Goal: Check status: Check status

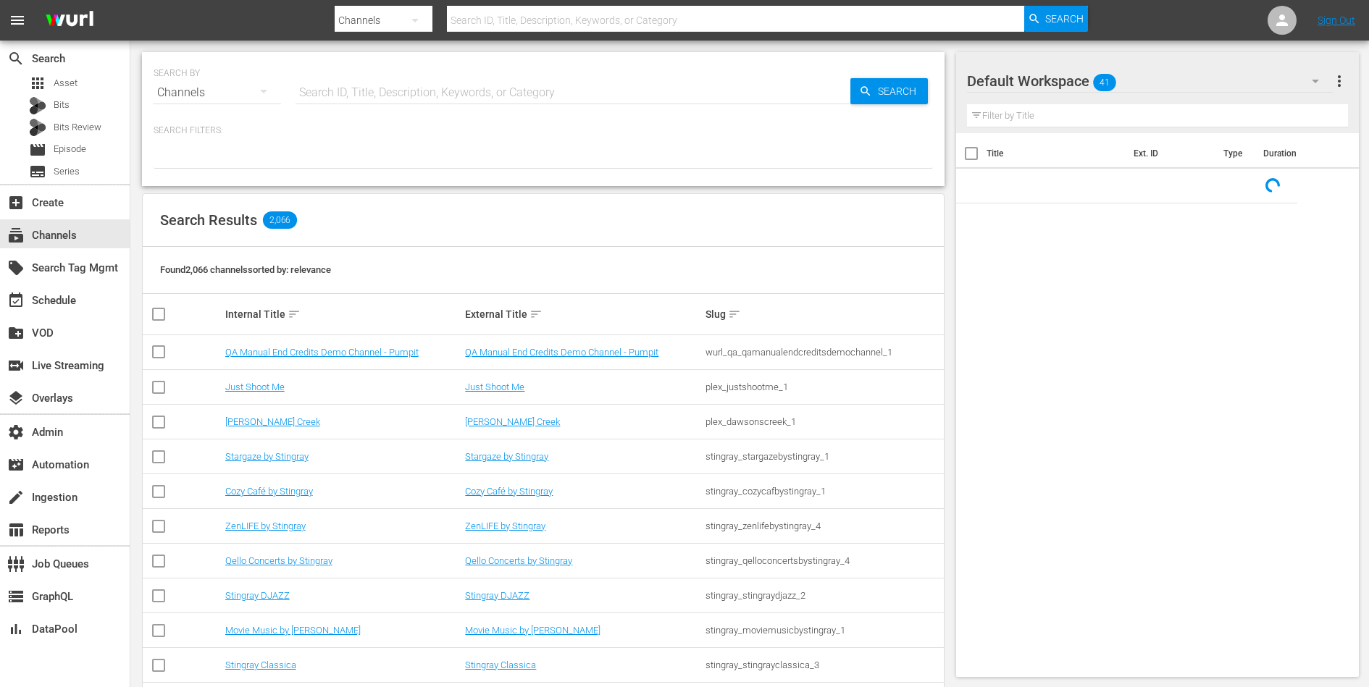
click at [396, 91] on input "text" at bounding box center [572, 92] width 555 height 35
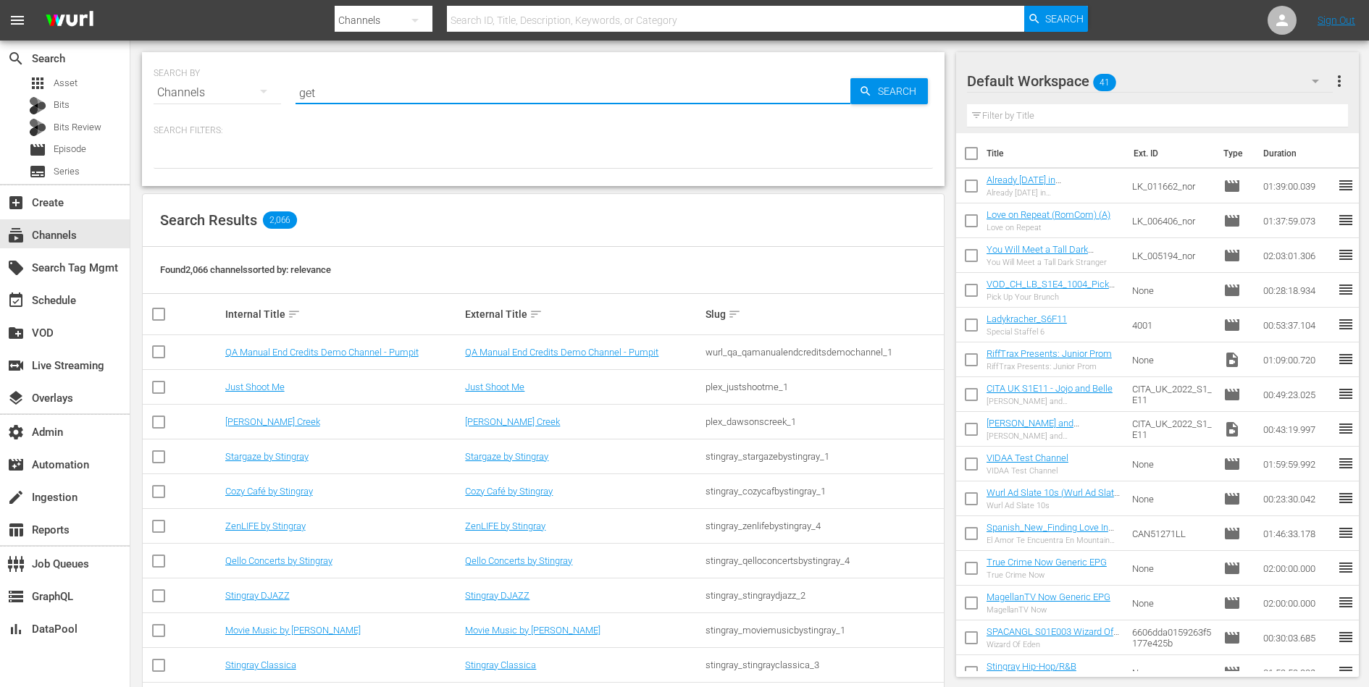
type input "get"
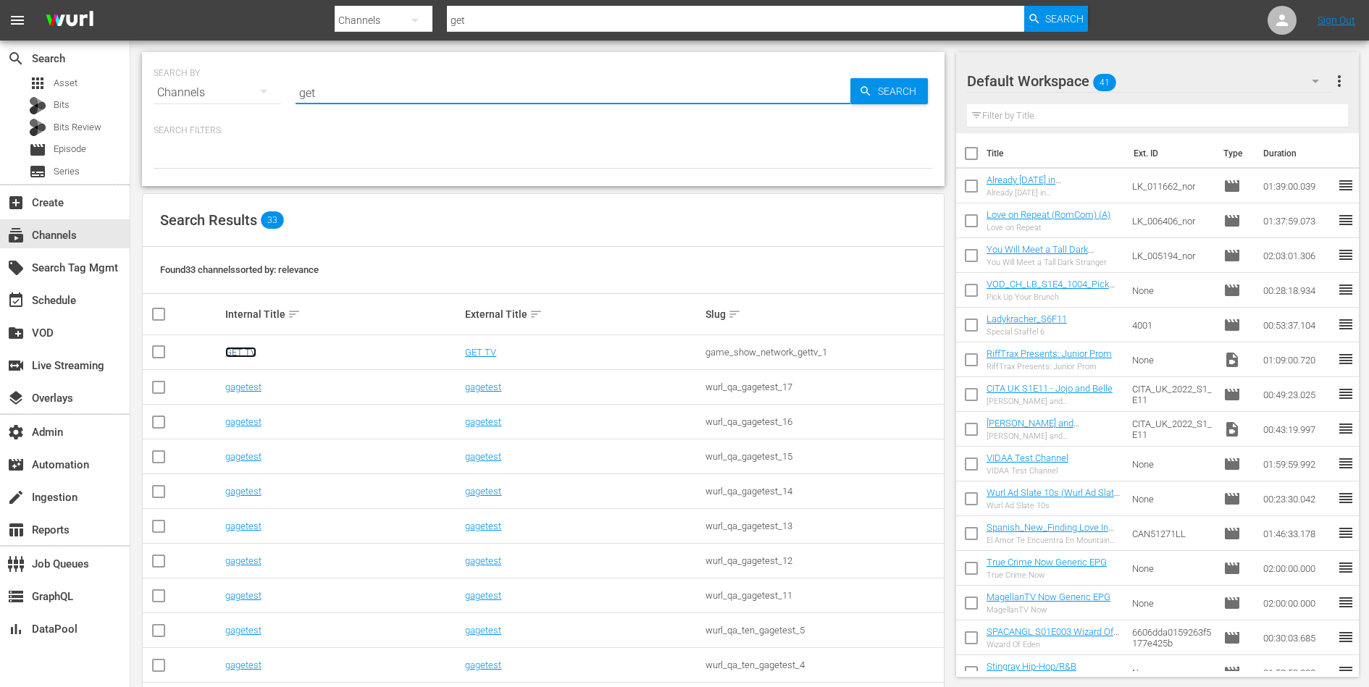
click at [241, 353] on link "GET TV" at bounding box center [240, 352] width 31 height 11
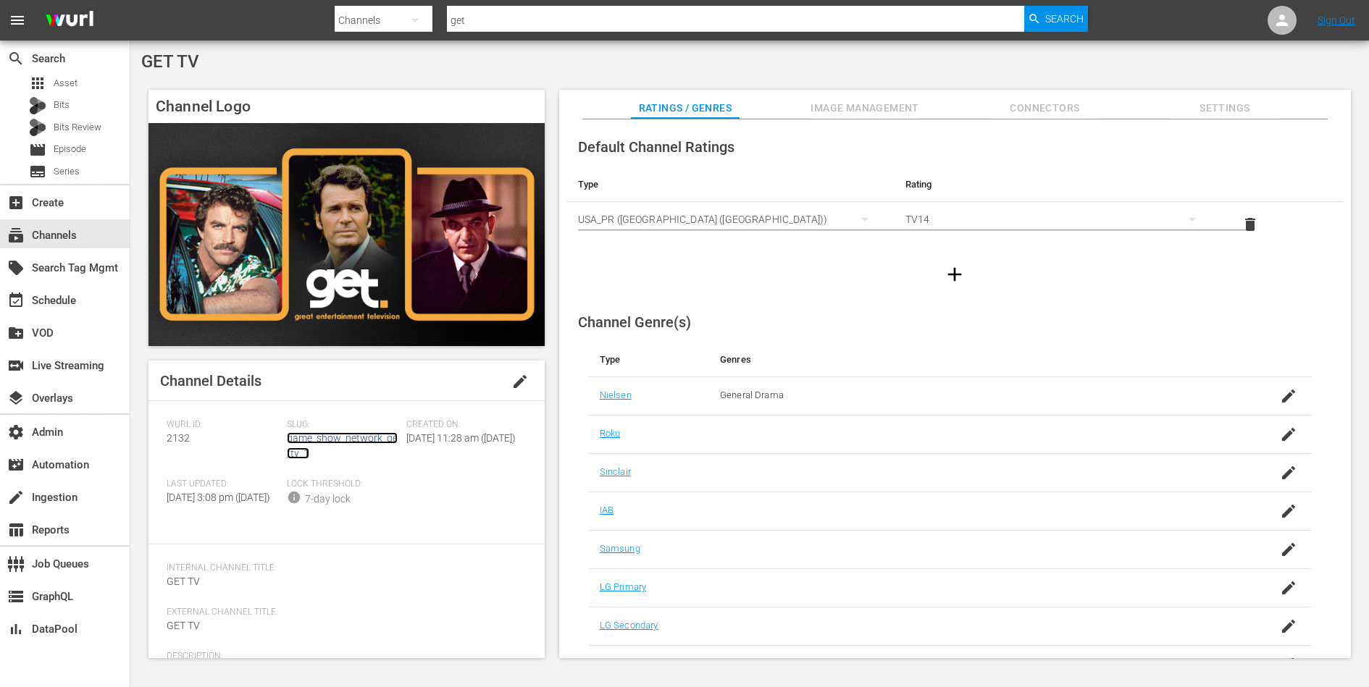
click at [324, 444] on link "game_show_network_gettv_1" at bounding box center [342, 445] width 111 height 27
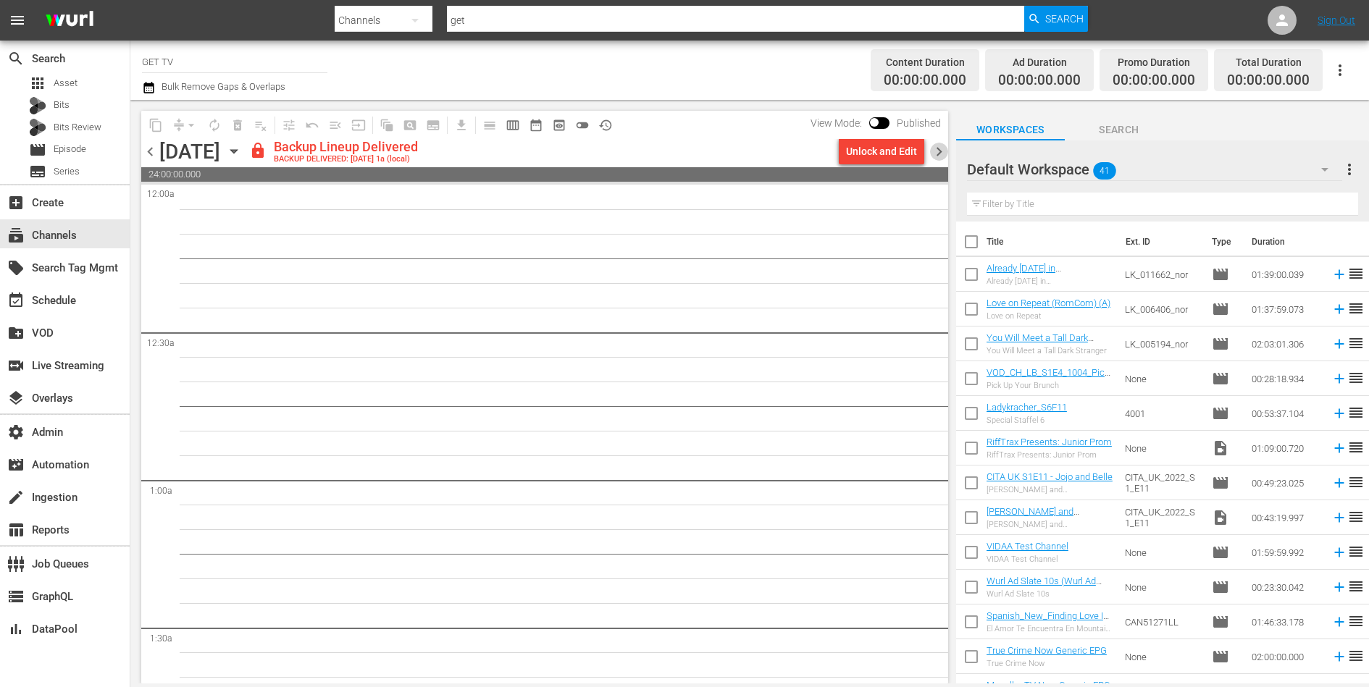
click at [939, 145] on span "chevron_right" at bounding box center [939, 152] width 18 height 18
